Goal: Use online tool/utility: Utilize a website feature to perform a specific function

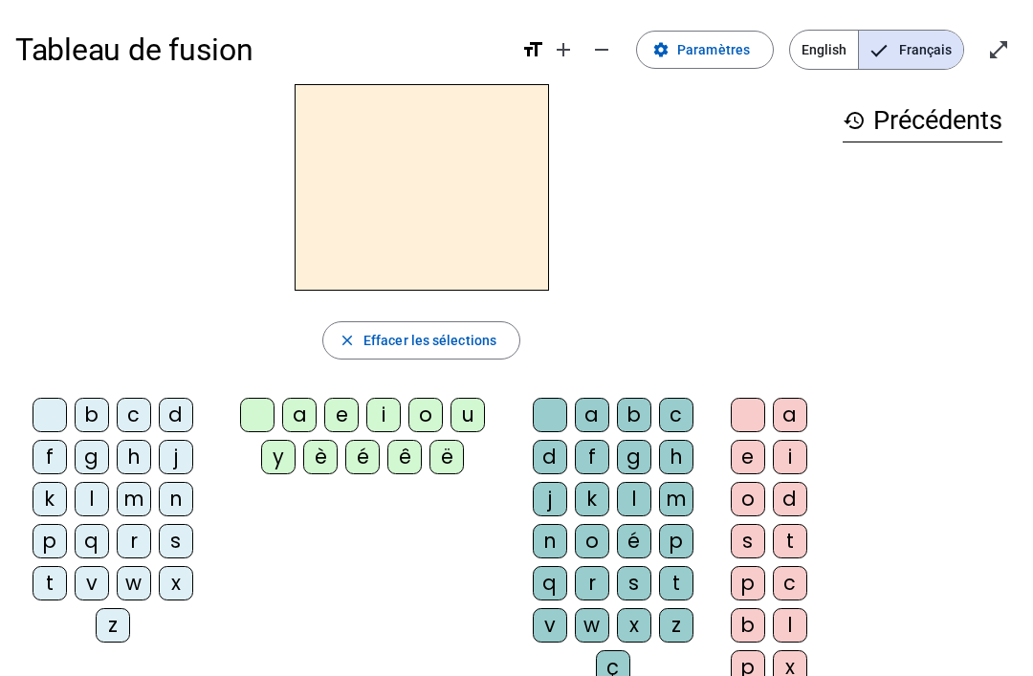
click at [219, 671] on div "b c d f g h j k l m n p q r s t v w x z a e i o u y è é ê ë a b c d f g h j k l…" at bounding box center [421, 545] width 812 height 310
click at [793, 667] on div "x" at bounding box center [790, 667] width 34 height 34
click at [992, 666] on div "history Précédents" at bounding box center [922, 376] width 190 height 585
click at [1030, 670] on div "Tableau de fusion format_size add remove settings Paramètres English Français o…" at bounding box center [516, 450] width 1033 height 901
click at [758, 408] on div at bounding box center [748, 415] width 34 height 34
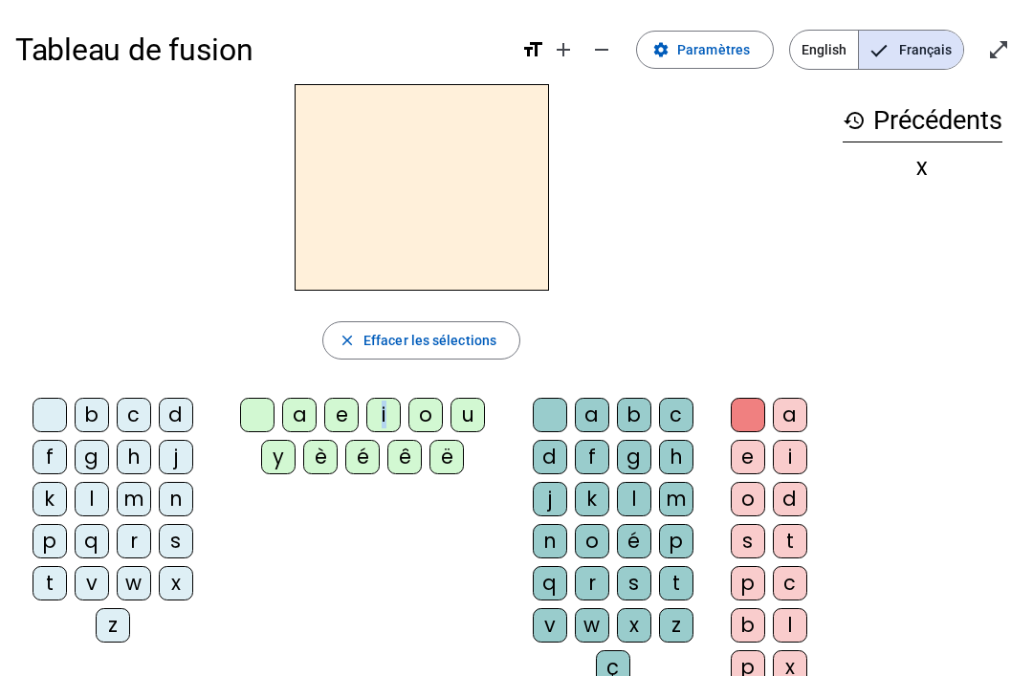
click at [386, 415] on div "i" at bounding box center [383, 415] width 34 height 34
click at [88, 485] on div "l" at bounding box center [92, 499] width 34 height 34
click at [61, 427] on div at bounding box center [50, 415] width 34 height 34
click at [253, 426] on div at bounding box center [257, 415] width 34 height 34
click at [394, 417] on div "i" at bounding box center [383, 415] width 34 height 34
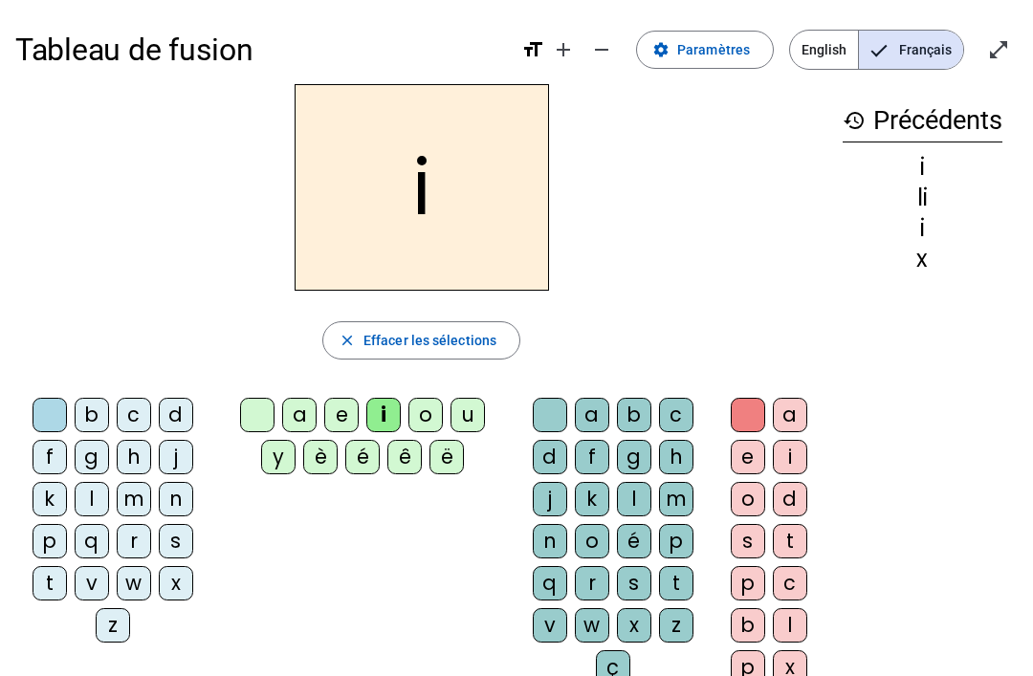
click at [260, 407] on div at bounding box center [257, 415] width 34 height 34
click at [385, 407] on div "i" at bounding box center [383, 415] width 34 height 34
click at [628, 499] on div "l" at bounding box center [634, 499] width 34 height 34
click at [132, 495] on div "m" at bounding box center [134, 499] width 34 height 34
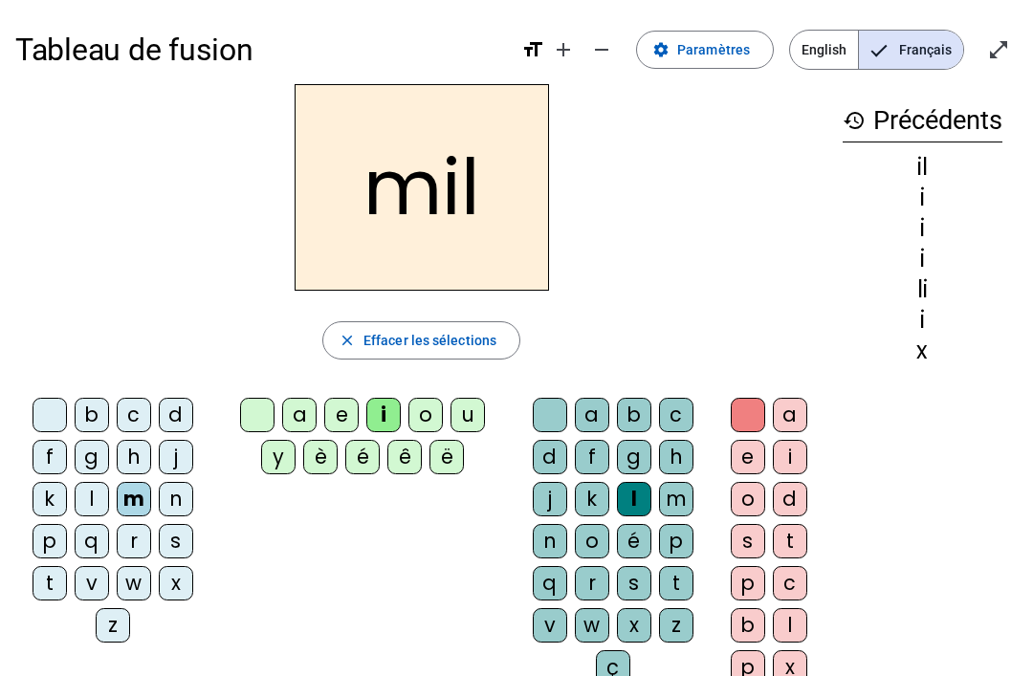
click at [301, 401] on div "a" at bounding box center [299, 415] width 34 height 34
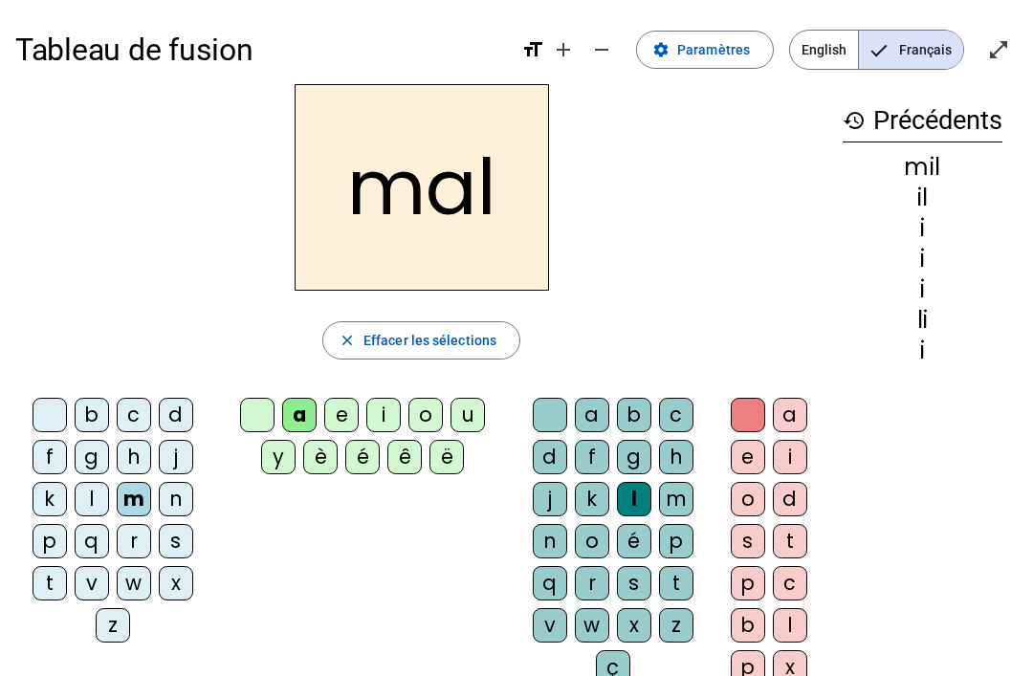
click at [638, 500] on div "l" at bounding box center [634, 499] width 34 height 34
click at [640, 504] on div "l" at bounding box center [634, 499] width 34 height 34
click at [555, 413] on div at bounding box center [550, 415] width 34 height 34
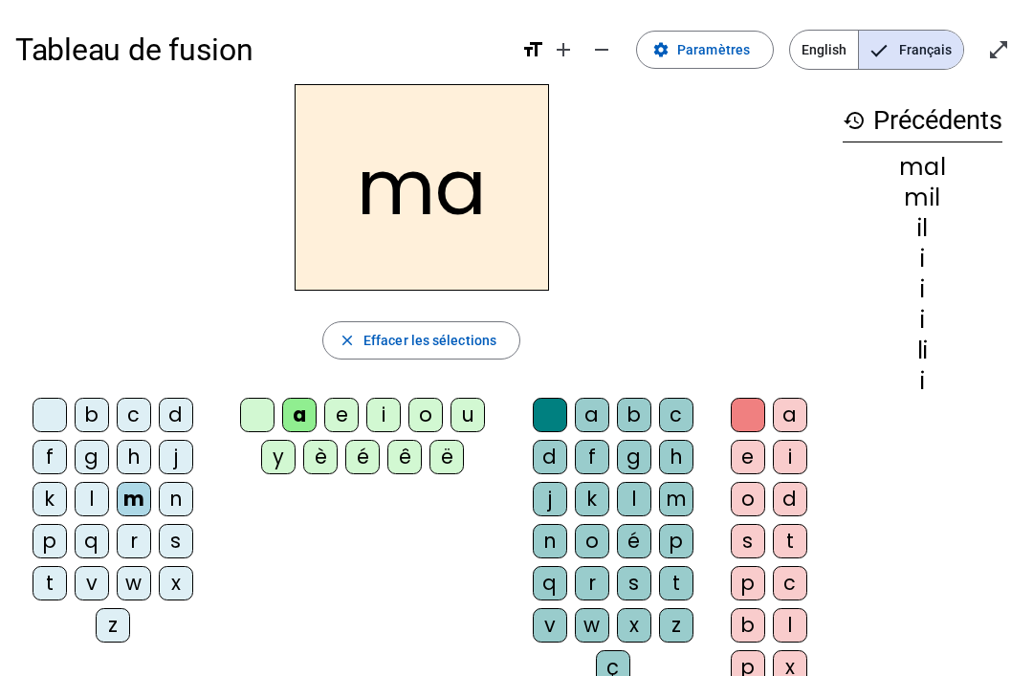
click at [91, 496] on div "l" at bounding box center [92, 499] width 34 height 34
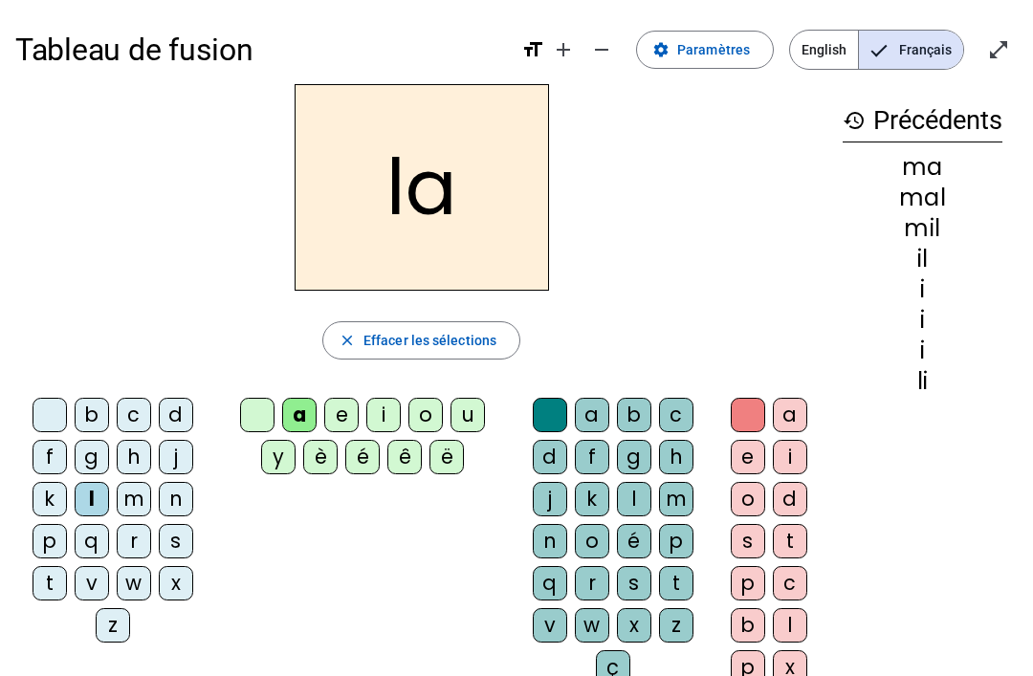
click at [460, 414] on div "u" at bounding box center [468, 415] width 34 height 34
click at [172, 407] on div "d" at bounding box center [176, 415] width 34 height 34
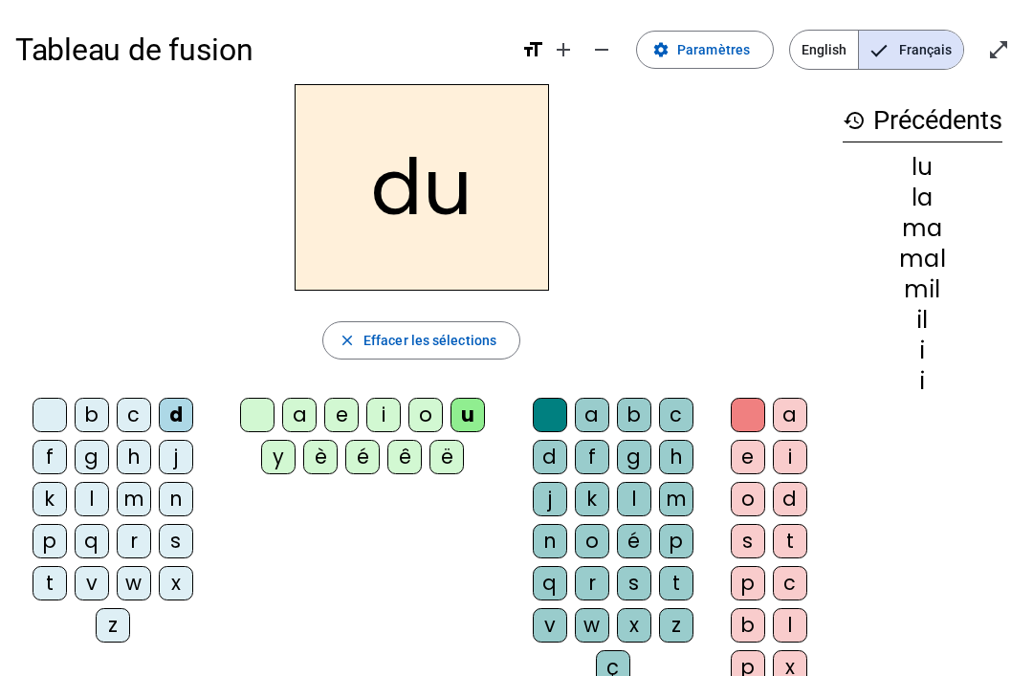
click at [43, 583] on div "t" at bounding box center [50, 583] width 34 height 34
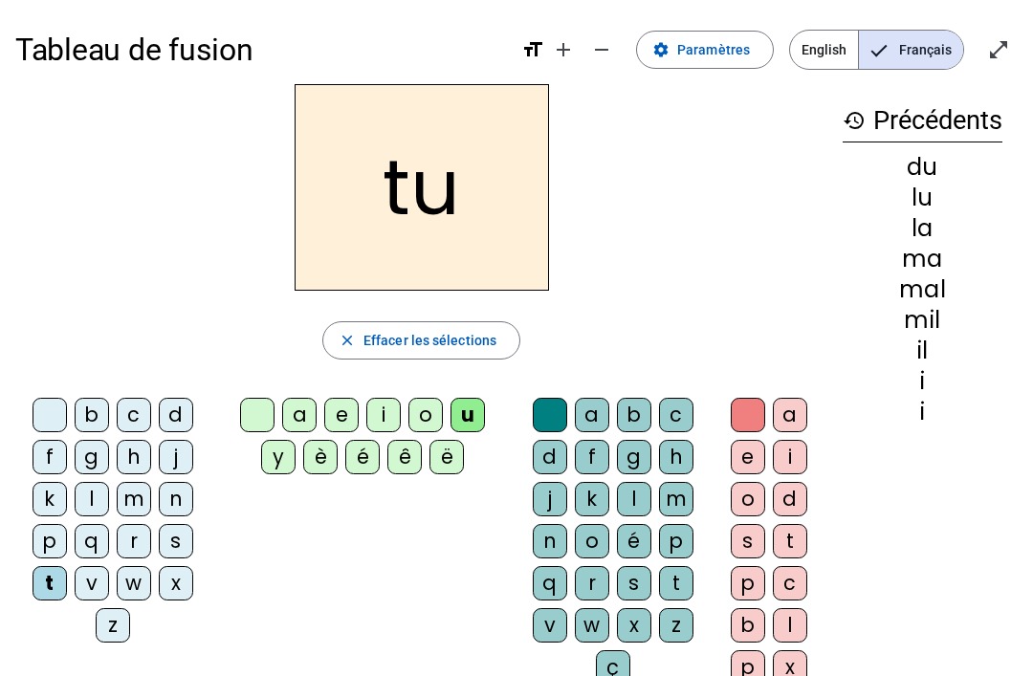
click at [346, 405] on div "e" at bounding box center [341, 415] width 34 height 34
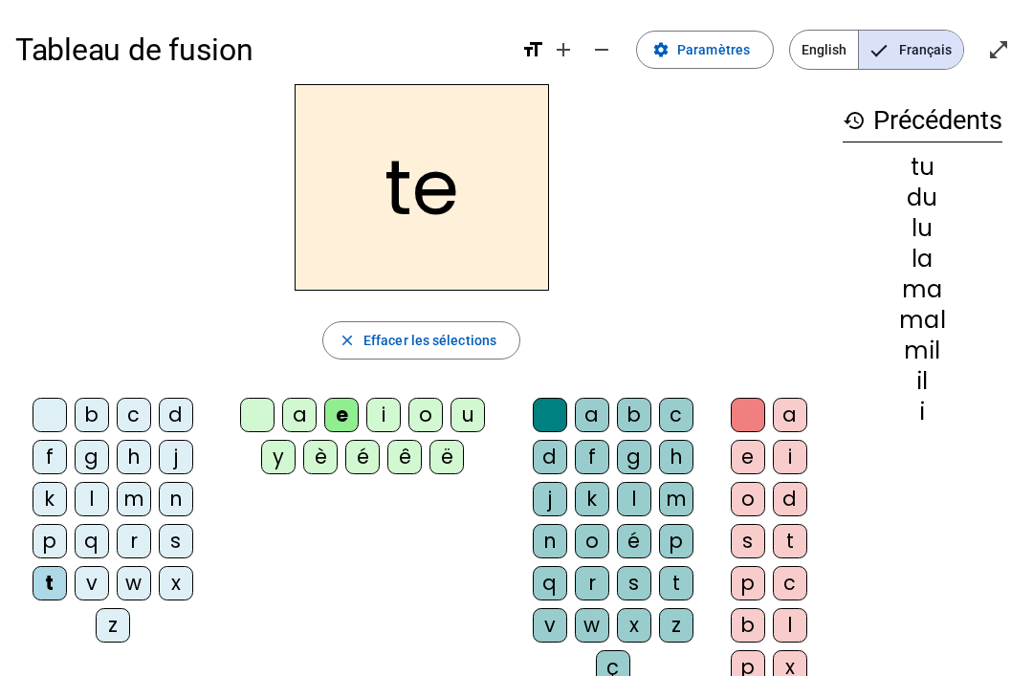
click at [179, 416] on div "d" at bounding box center [176, 415] width 34 height 34
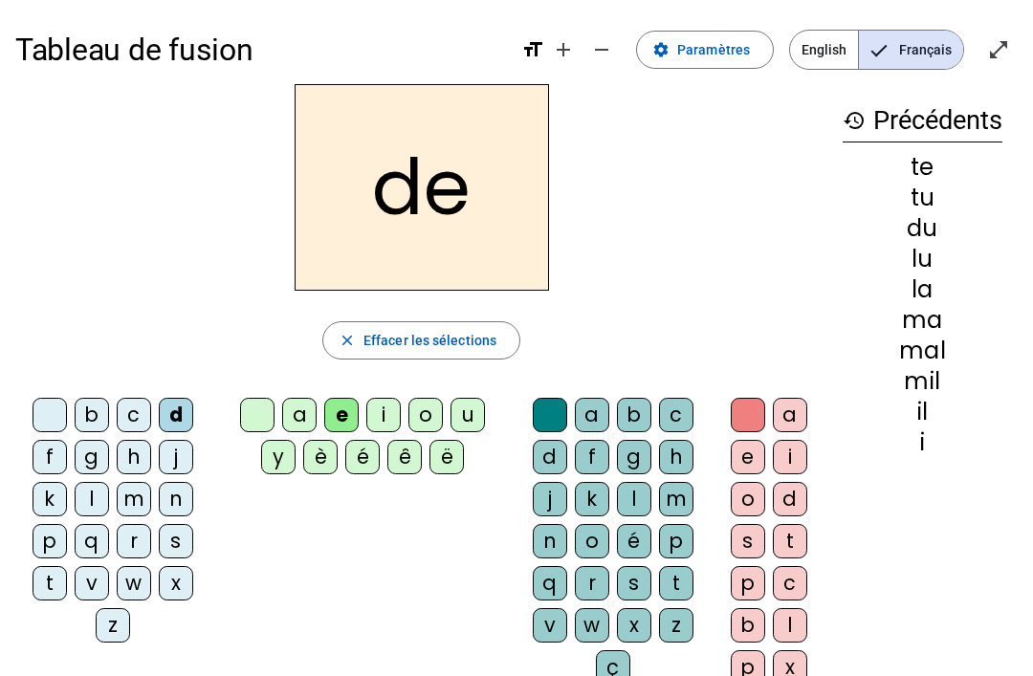
click at [180, 451] on div "j" at bounding box center [176, 457] width 34 height 34
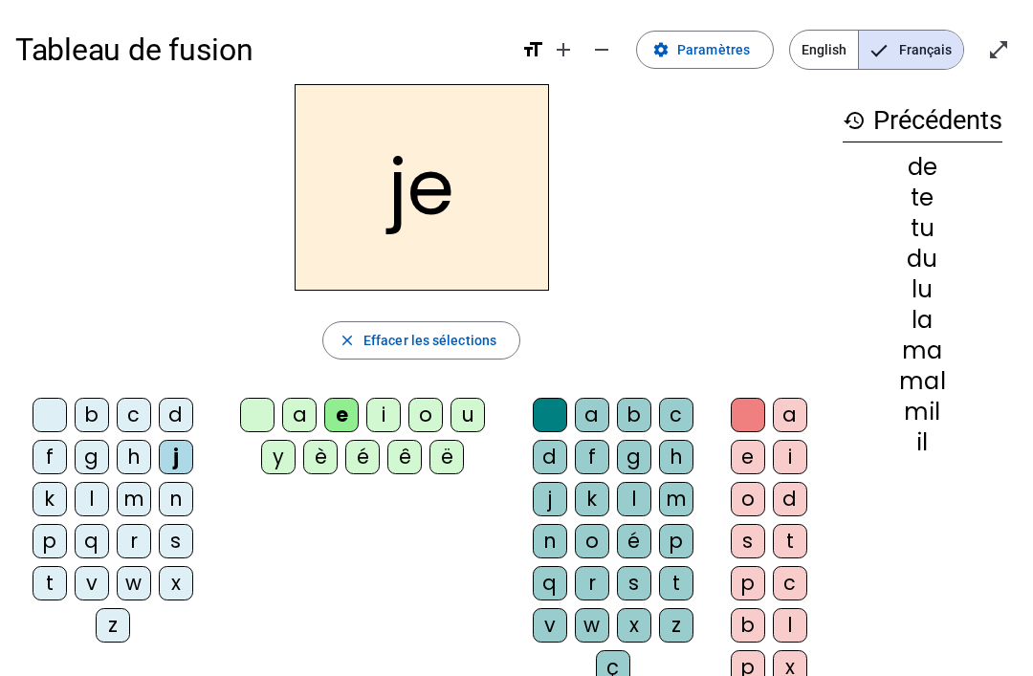
click at [904, 473] on div "history Précédents de te tu du lu la ma mal mil il" at bounding box center [922, 376] width 190 height 585
